Goal: Task Accomplishment & Management: Manage account settings

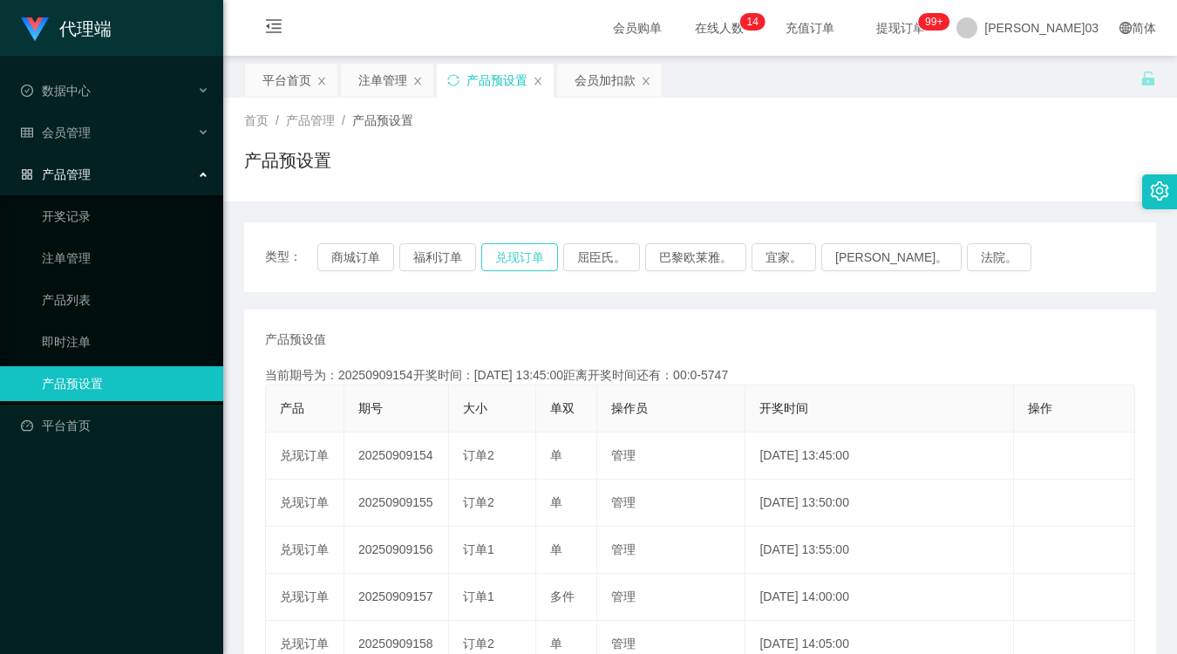
drag, startPoint x: 555, startPoint y: 242, endPoint x: 543, endPoint y: 249, distance: 12.9
click at [547, 247] on button "兑现订单" at bounding box center [519, 257] width 77 height 28
click at [542, 249] on button "兑现订单" at bounding box center [519, 257] width 77 height 28
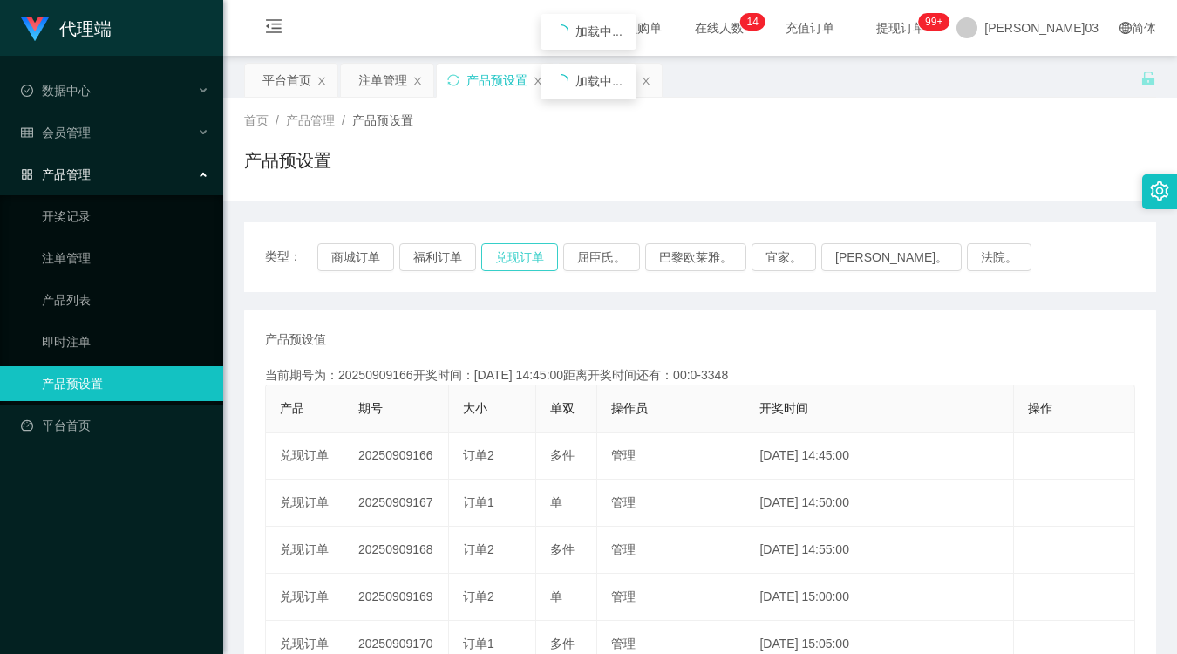
click at [536, 258] on button "兑现订单" at bounding box center [519, 257] width 77 height 28
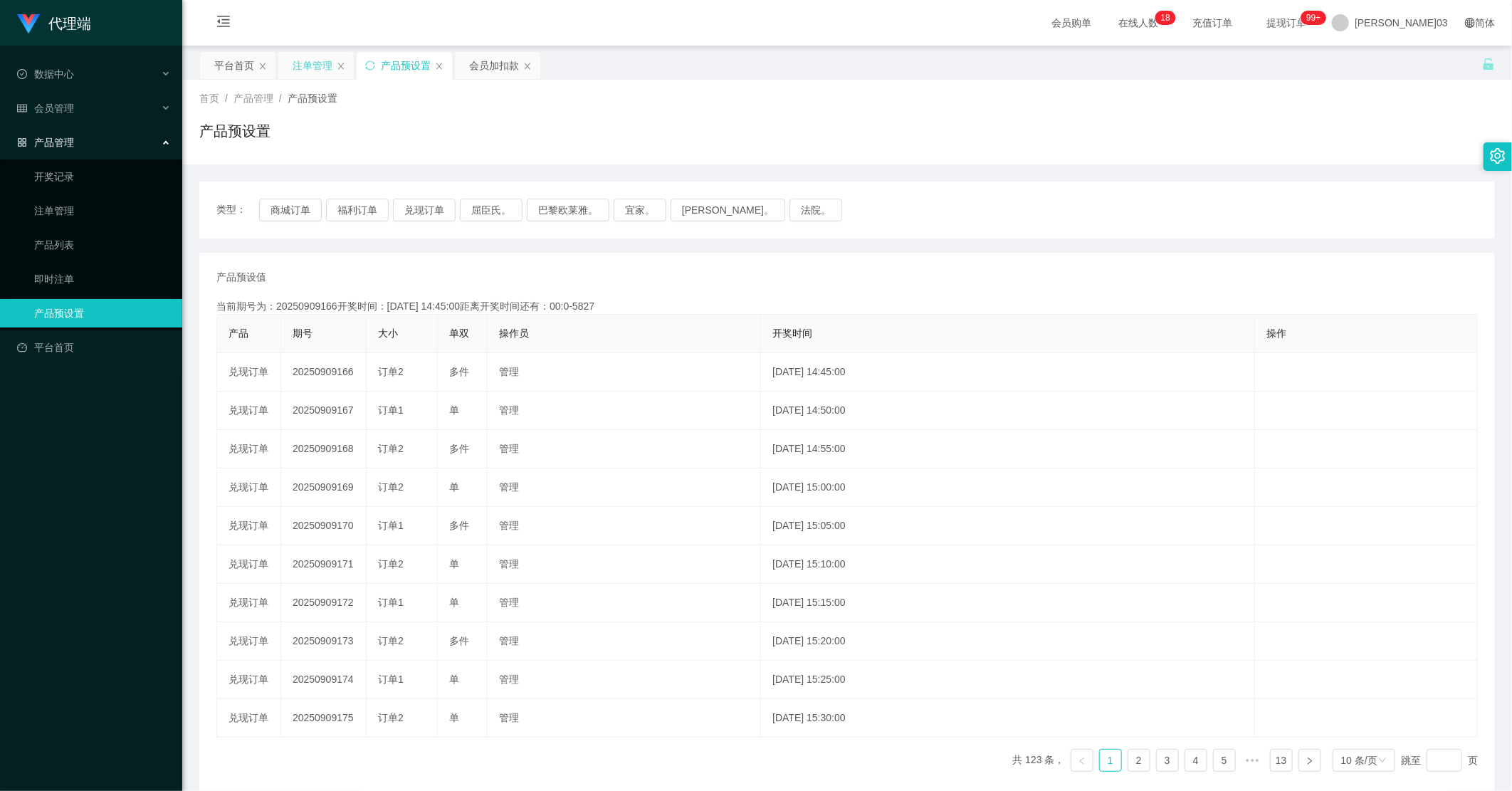
click at [326, 67] on div "注单管理" at bounding box center [312, 65] width 40 height 27
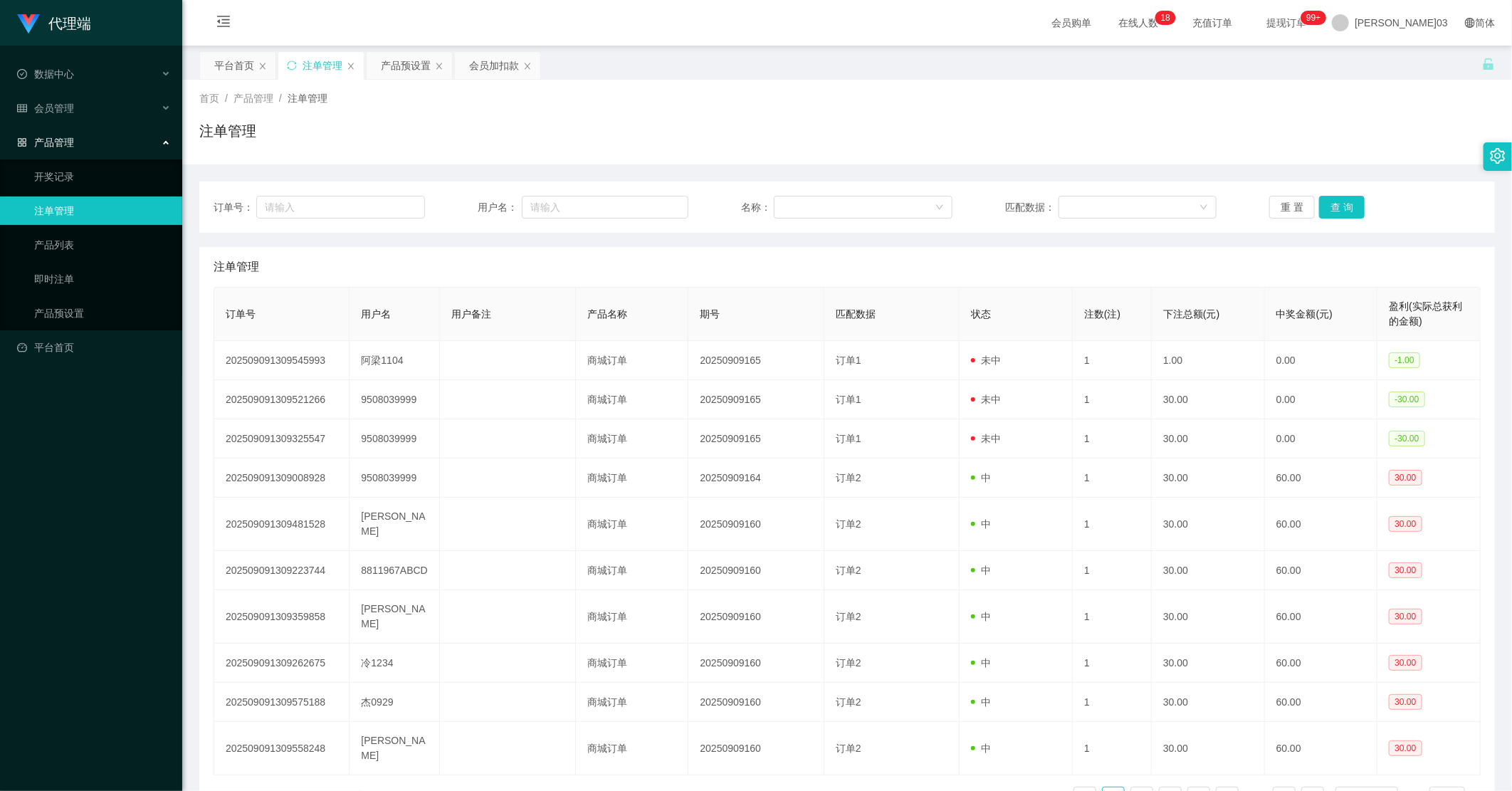
click at [961, 202] on div "订单号： 用户名： 名称： 匹配数据： 重 置 查 询" at bounding box center [847, 207] width 1267 height 23
click at [961, 209] on button "重 置" at bounding box center [1292, 207] width 46 height 23
click at [961, 26] on div "[PERSON_NAME]03" at bounding box center [1390, 23] width 133 height 46
click at [961, 69] on div "平台首页 注单管理 产品预设置 会员加扣款" at bounding box center [841, 76] width 1283 height 49
click at [961, 25] on span "[PERSON_NAME]03" at bounding box center [1402, 23] width 93 height 46
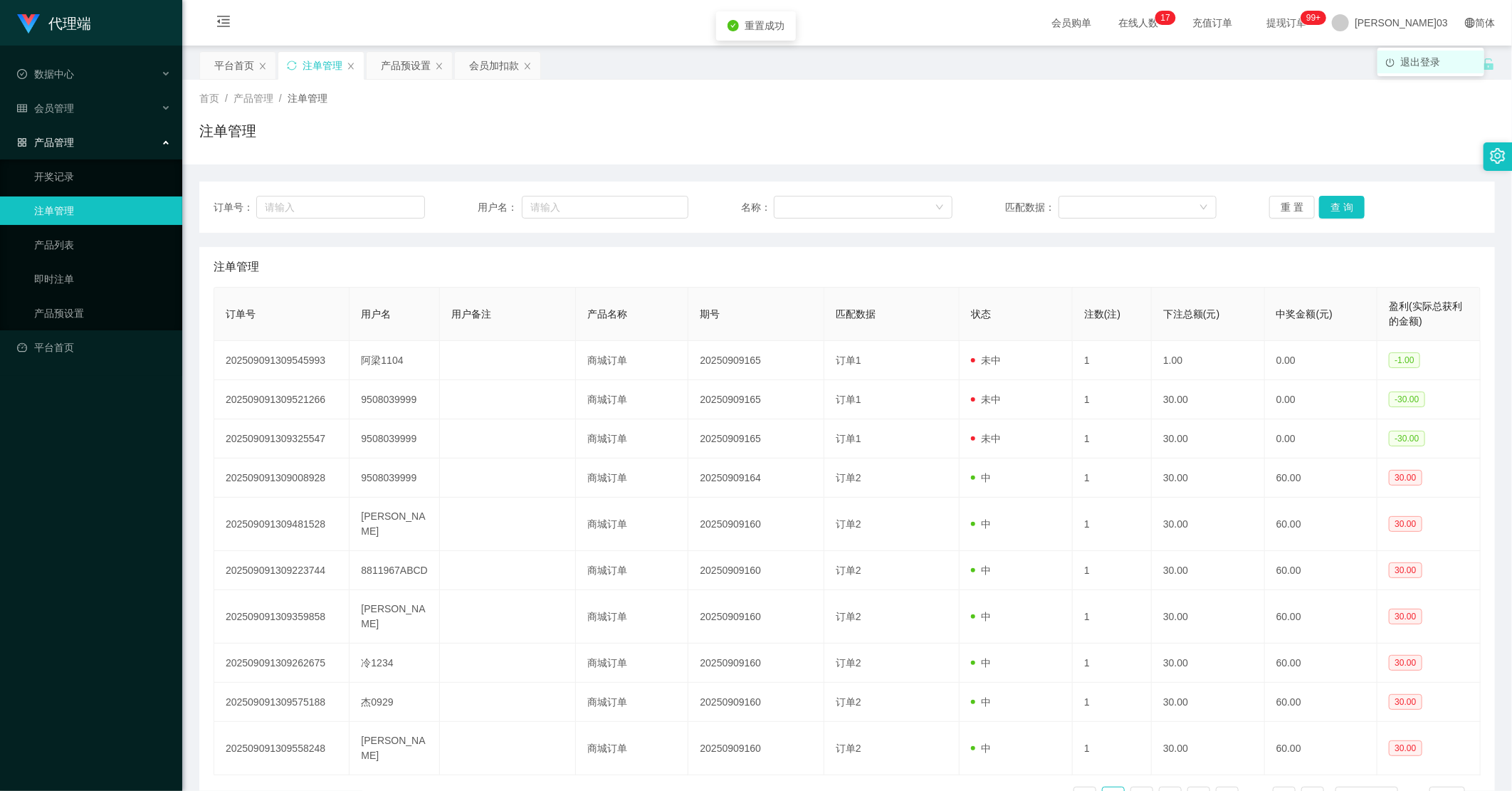
click at [961, 51] on li "退出登录" at bounding box center [1431, 62] width 107 height 23
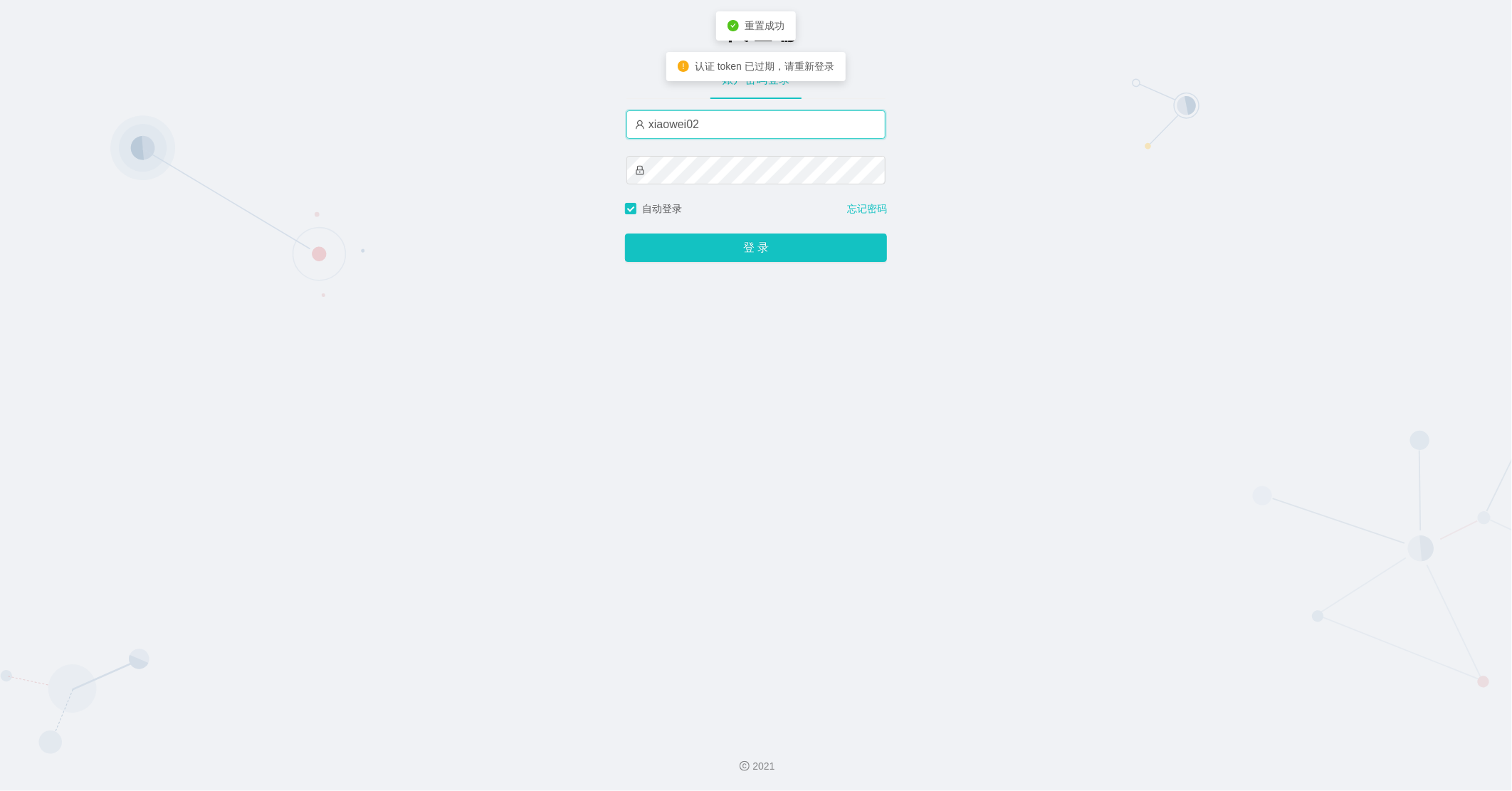
click at [742, 125] on input "xiaowei02" at bounding box center [755, 124] width 259 height 29
click at [625, 233] on button "登 录" at bounding box center [756, 247] width 262 height 29
type input "xiaowei01"
click at [625, 233] on button "登 录" at bounding box center [756, 247] width 262 height 29
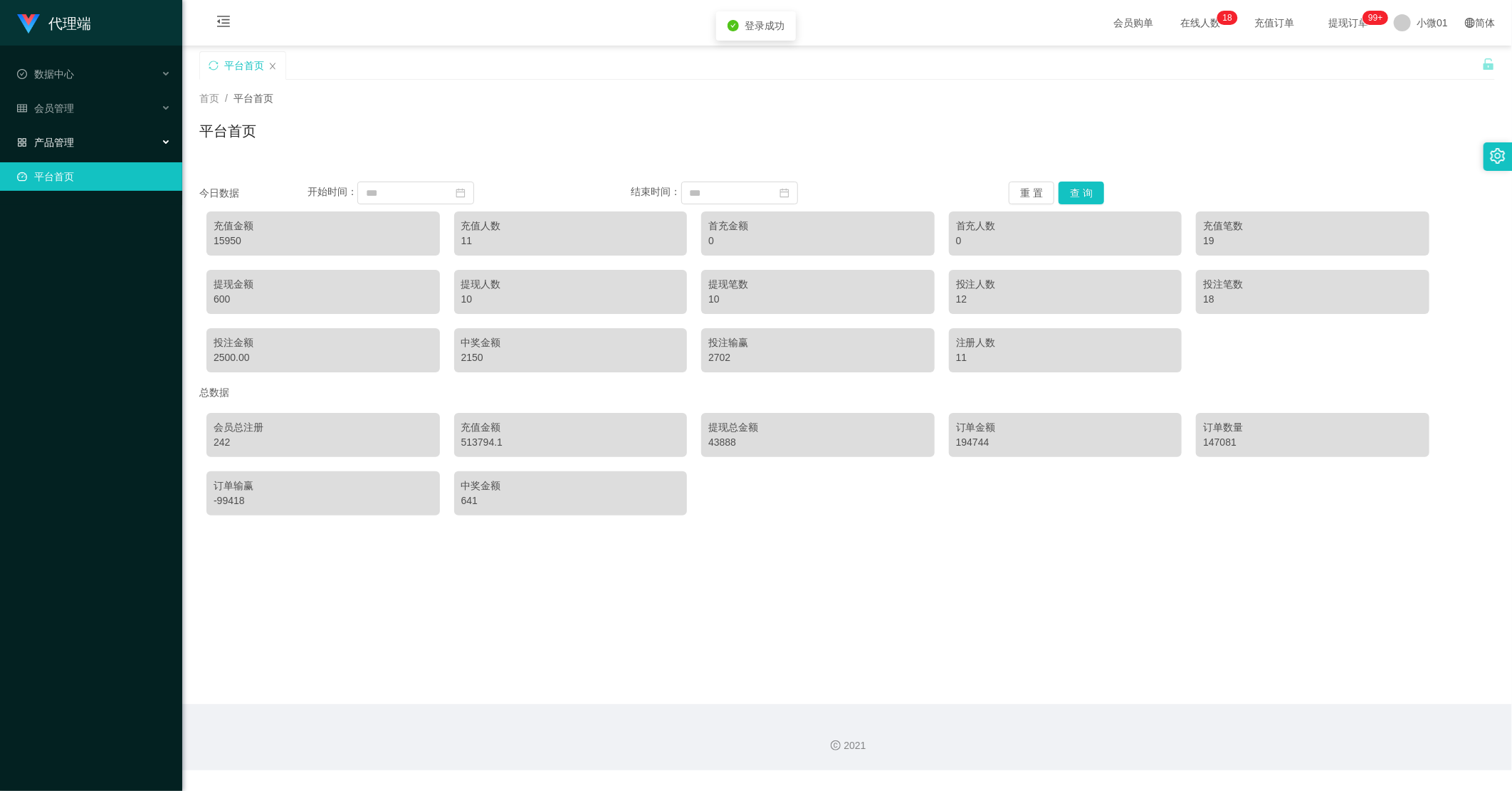
click at [53, 145] on font "产品管理" at bounding box center [54, 142] width 40 height 11
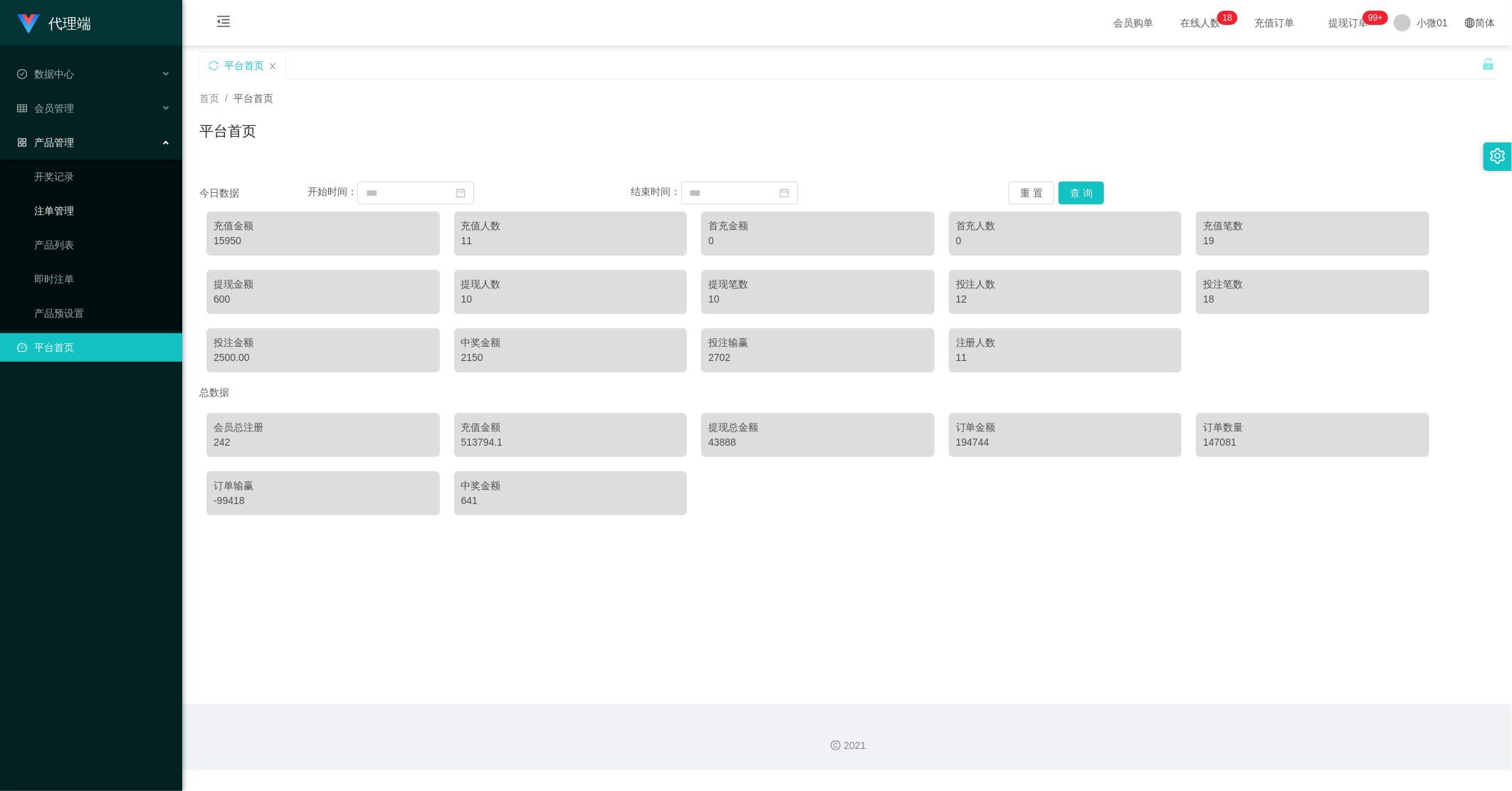
drag, startPoint x: 78, startPoint y: 211, endPoint x: 145, endPoint y: 195, distance: 68.9
click at [78, 211] on link "注单管理" at bounding box center [102, 211] width 136 height 29
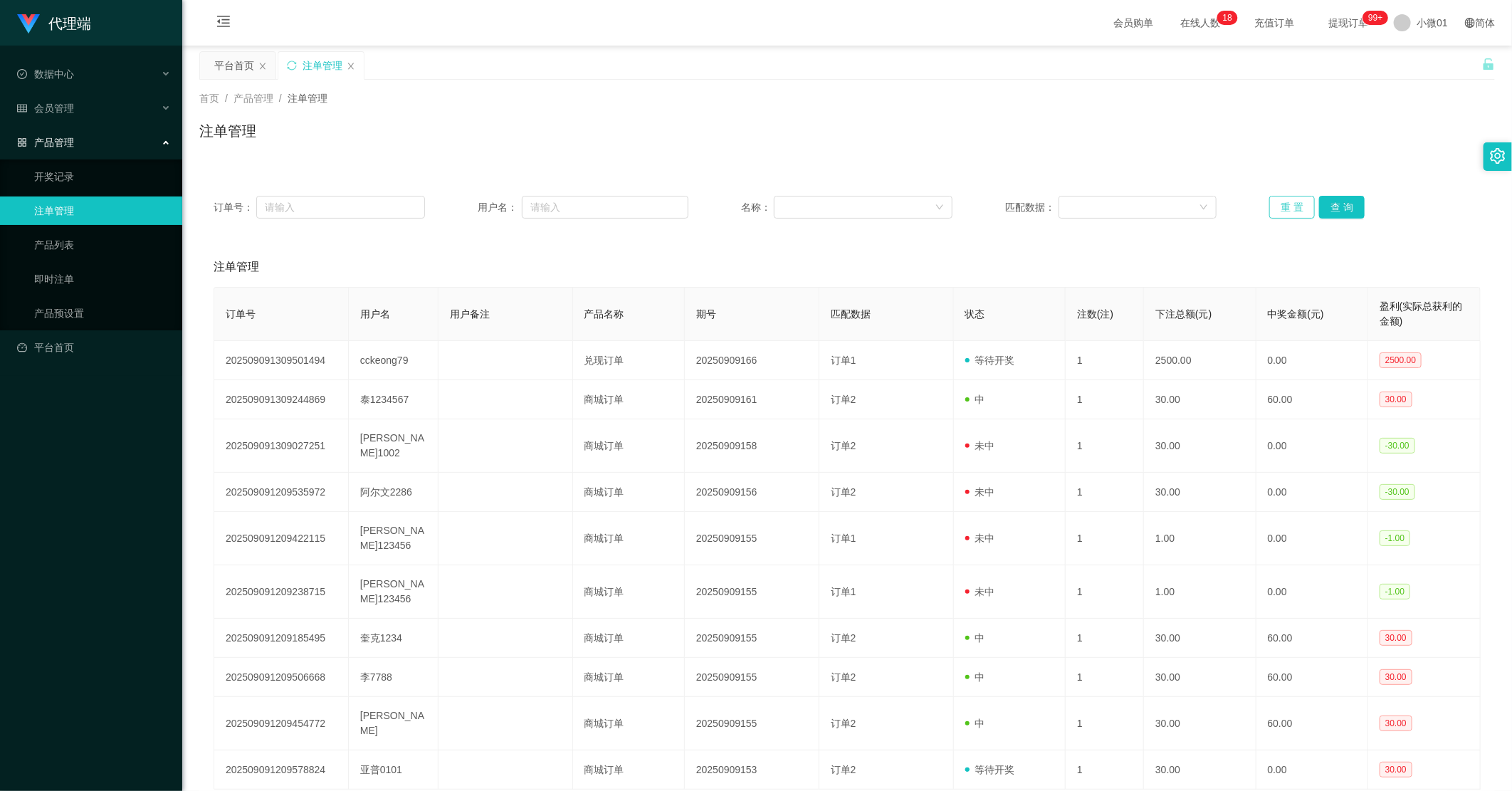
click at [961, 208] on button "重 置" at bounding box center [1292, 207] width 46 height 23
click at [961, 166] on div "订单号： 用户名： 名称： 匹配数据： 重 置 查 询 注单管理 订单号 用户名 用户备注 产品名称 期号 匹配数据 状态 注数(注) 下注总额(元) 中奖金…" at bounding box center [847, 500] width 1296 height 671
click at [961, 209] on button "查 询" at bounding box center [1342, 207] width 46 height 23
click at [961, 207] on button "重 置" at bounding box center [1292, 207] width 46 height 23
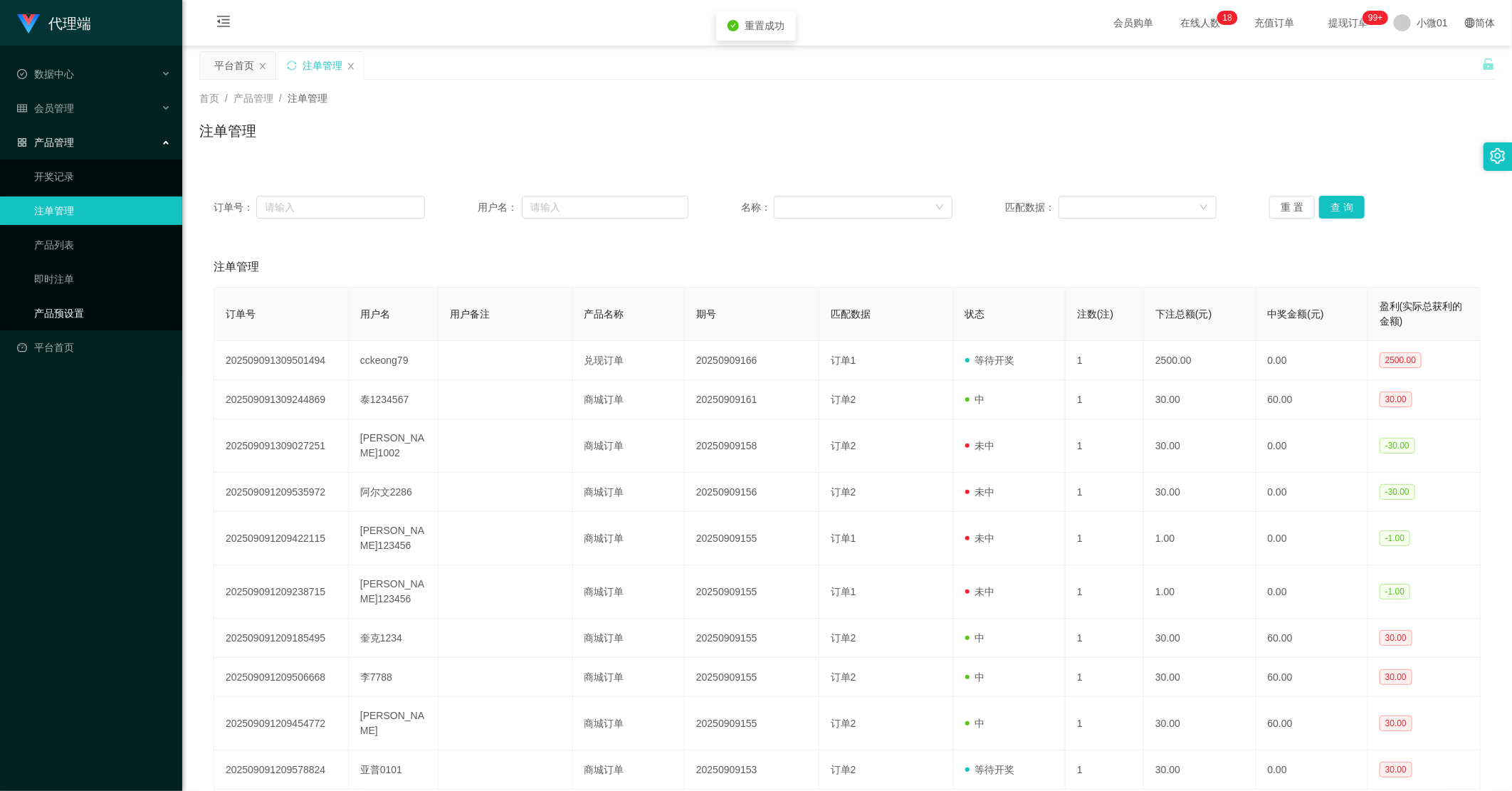
drag, startPoint x: 38, startPoint y: 314, endPoint x: 45, endPoint y: 309, distance: 8.6
click at [38, 314] on link "产品预设置" at bounding box center [102, 313] width 136 height 29
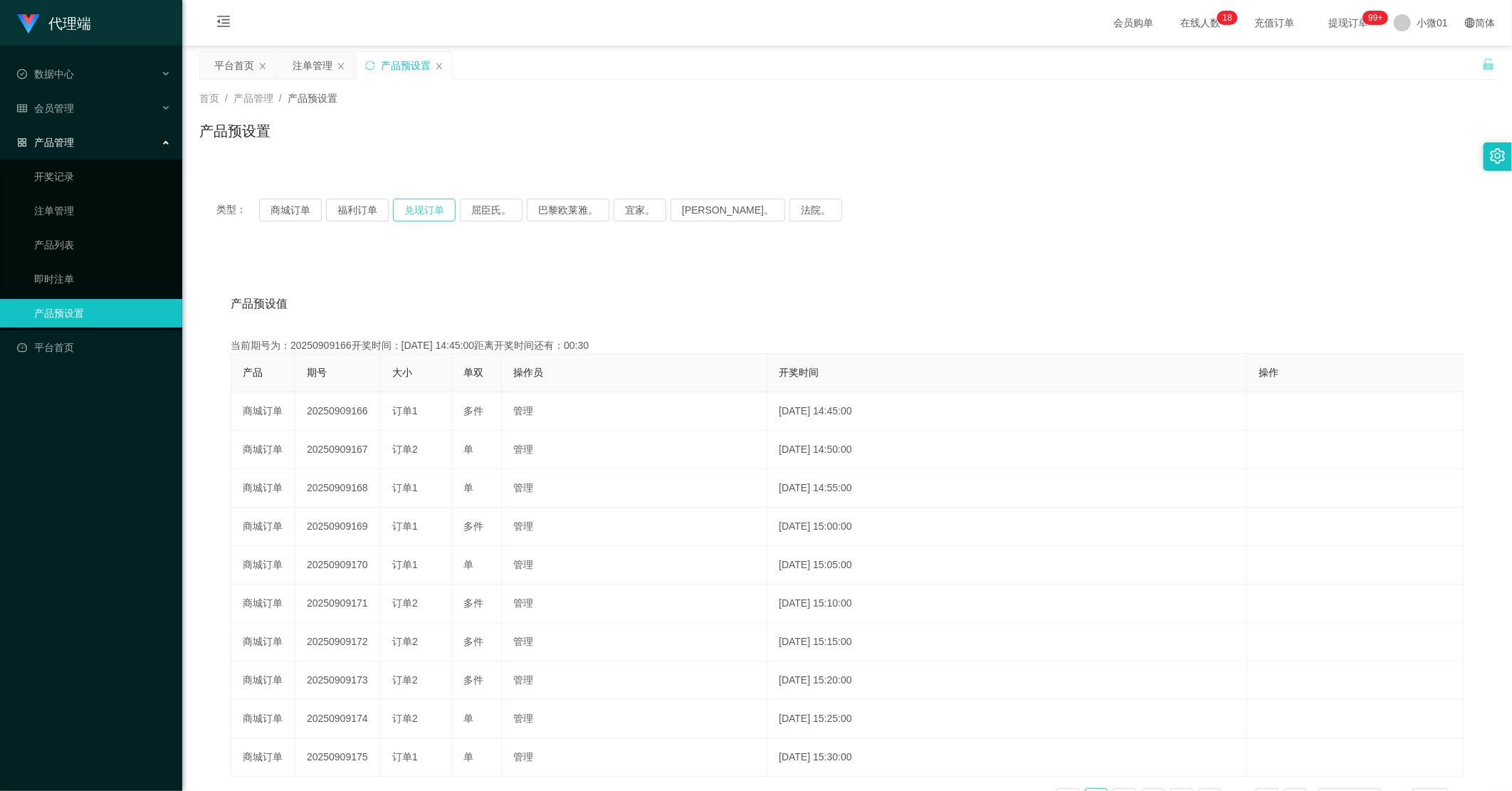
click at [430, 214] on button "兑现订单" at bounding box center [424, 210] width 63 height 23
click at [298, 66] on div "注单管理" at bounding box center [312, 65] width 40 height 27
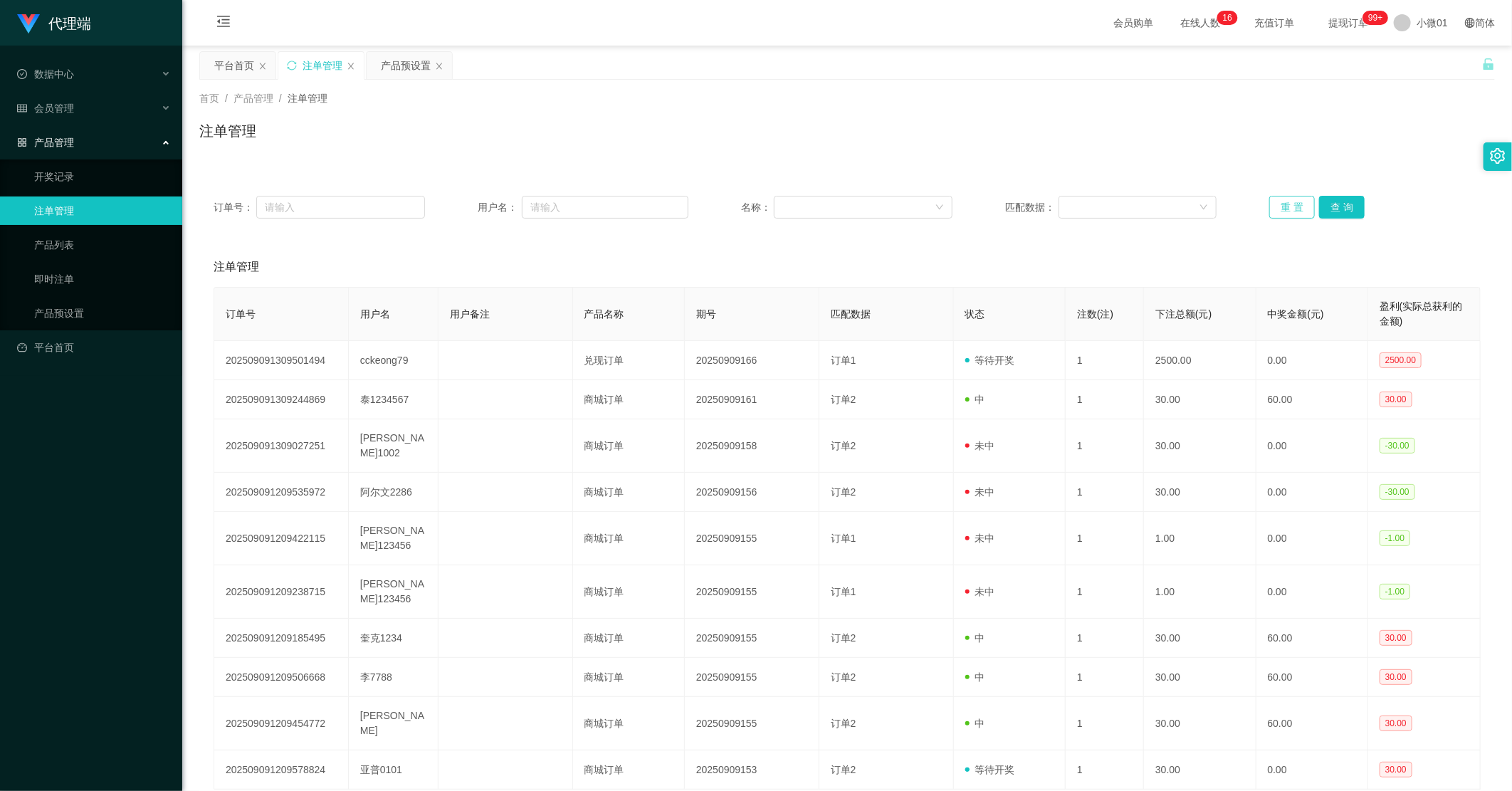
click at [961, 208] on button "重 置" at bounding box center [1292, 207] width 46 height 23
click at [961, 237] on div "订单号： 用户名： 名称： 匹配数据： 重 置 查 询 注单管理 订单号 用户名 用户备注 产品名称 期号 匹配数据 状态 注数(注) 下注总额(元) 中奖金…" at bounding box center [847, 508] width 1296 height 654
